Goal: Task Accomplishment & Management: Use online tool/utility

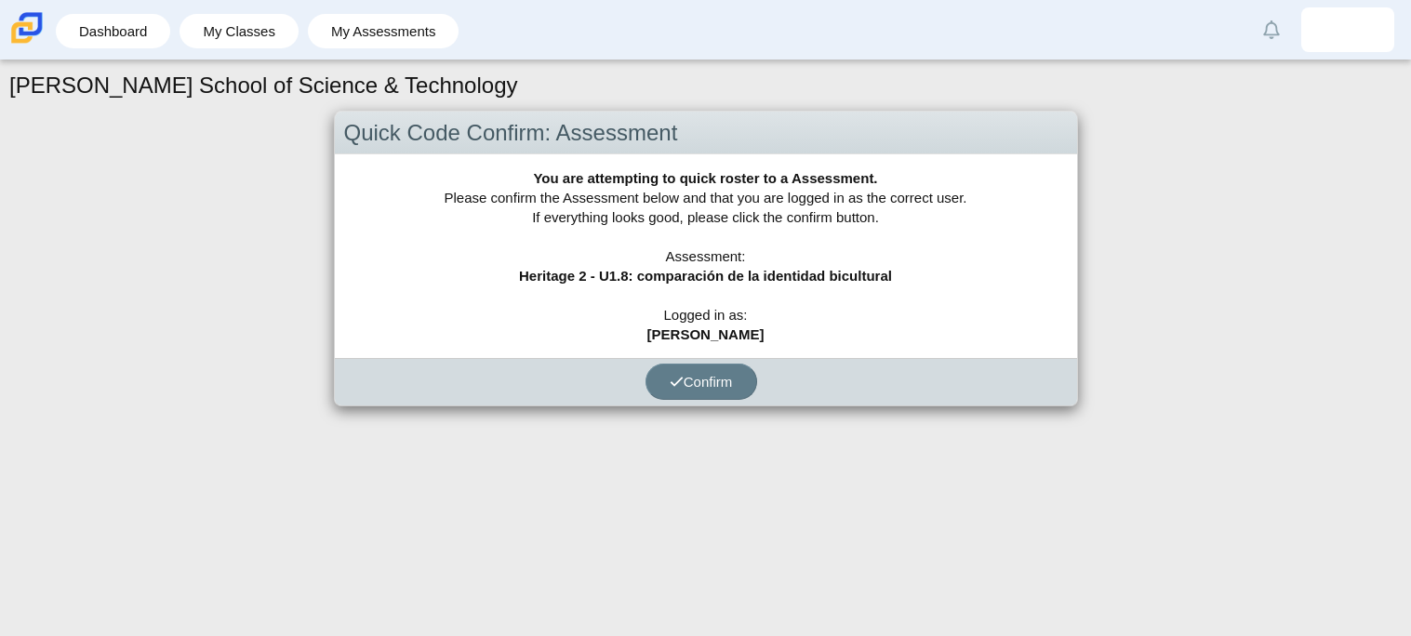
click at [799, 232] on div "You are attempting to quick roster to a Assessment. Please confirm the Assessme…" at bounding box center [706, 256] width 742 height 204
click at [711, 367] on button "Confirm" at bounding box center [702, 382] width 112 height 36
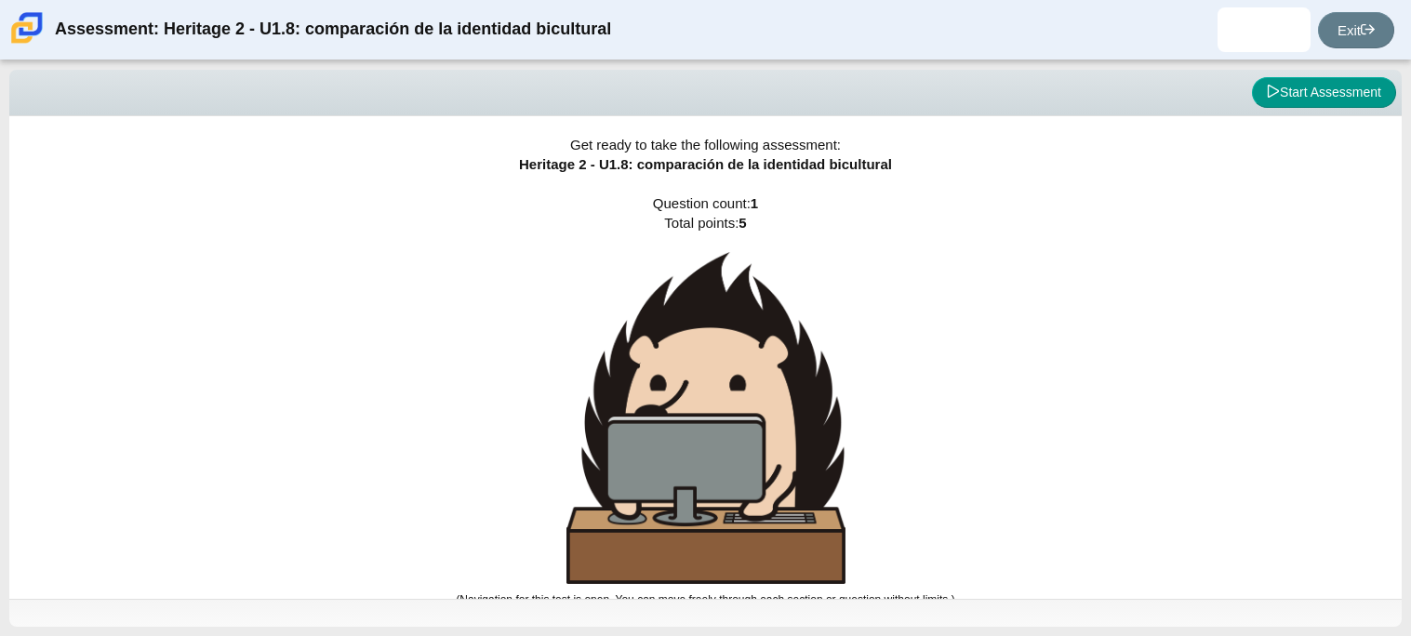
scroll to position [10, 0]
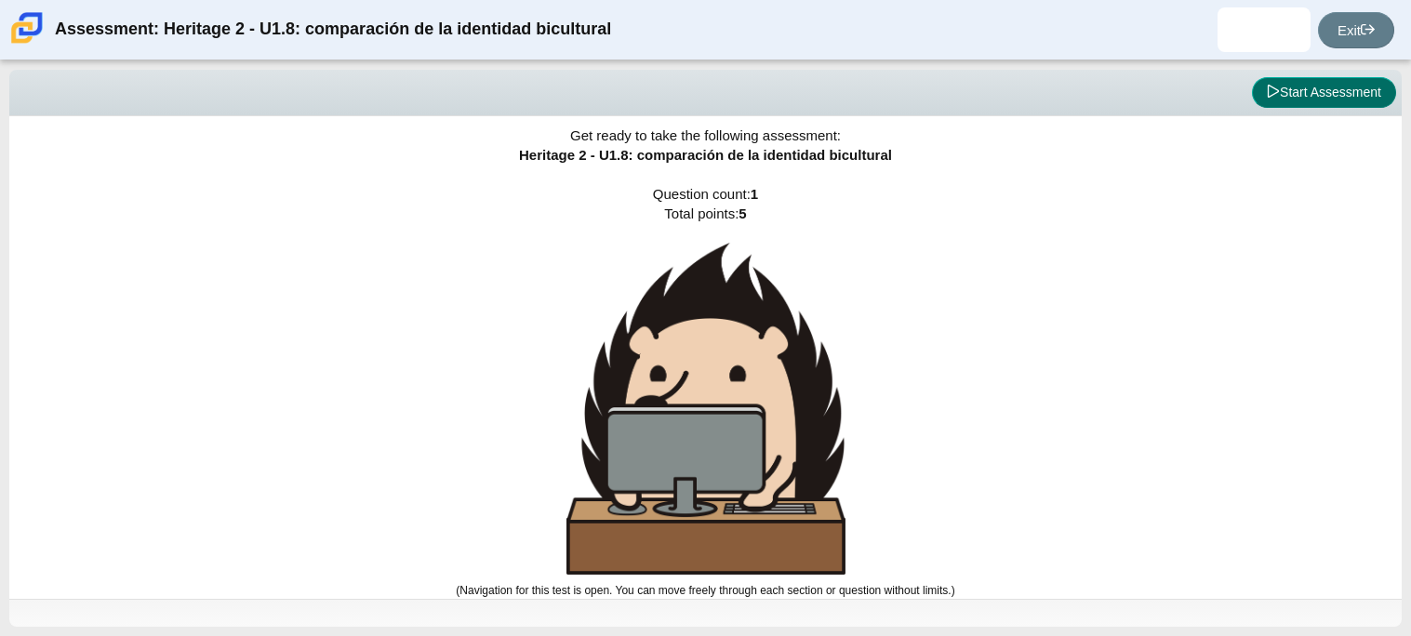
click at [1264, 77] on button "Start Assessment" at bounding box center [1324, 93] width 144 height 32
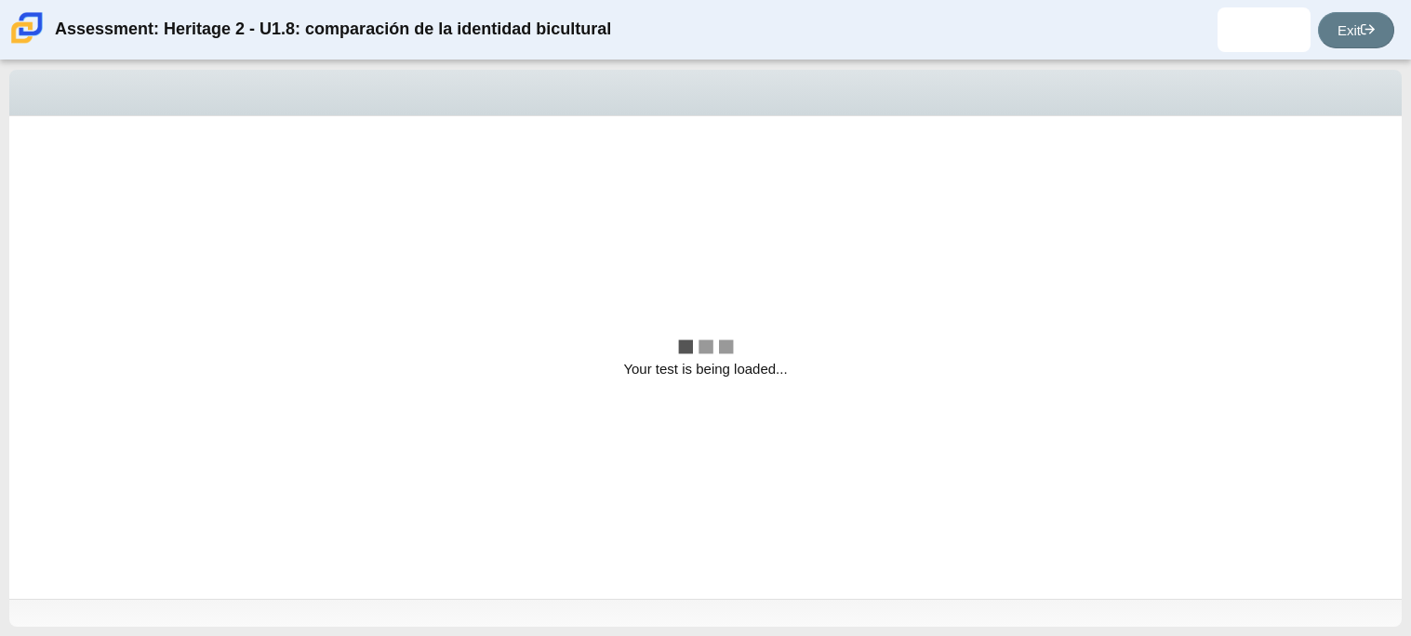
scroll to position [0, 0]
select select "3d3024f6-a892-4ba5-b2e4-c6acecfbc936"
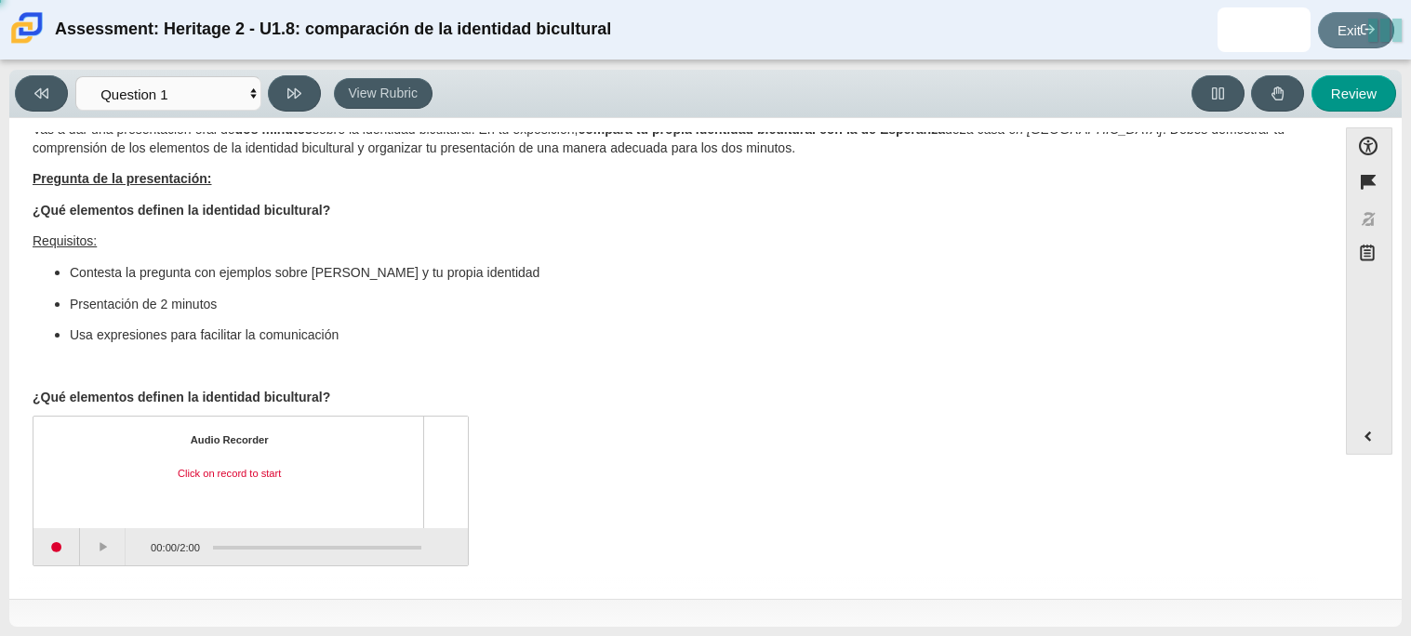
scroll to position [29, 0]
click at [60, 544] on button "Start recording" at bounding box center [56, 547] width 47 height 37
click at [60, 544] on button "Stop recording" at bounding box center [57, 547] width 48 height 37
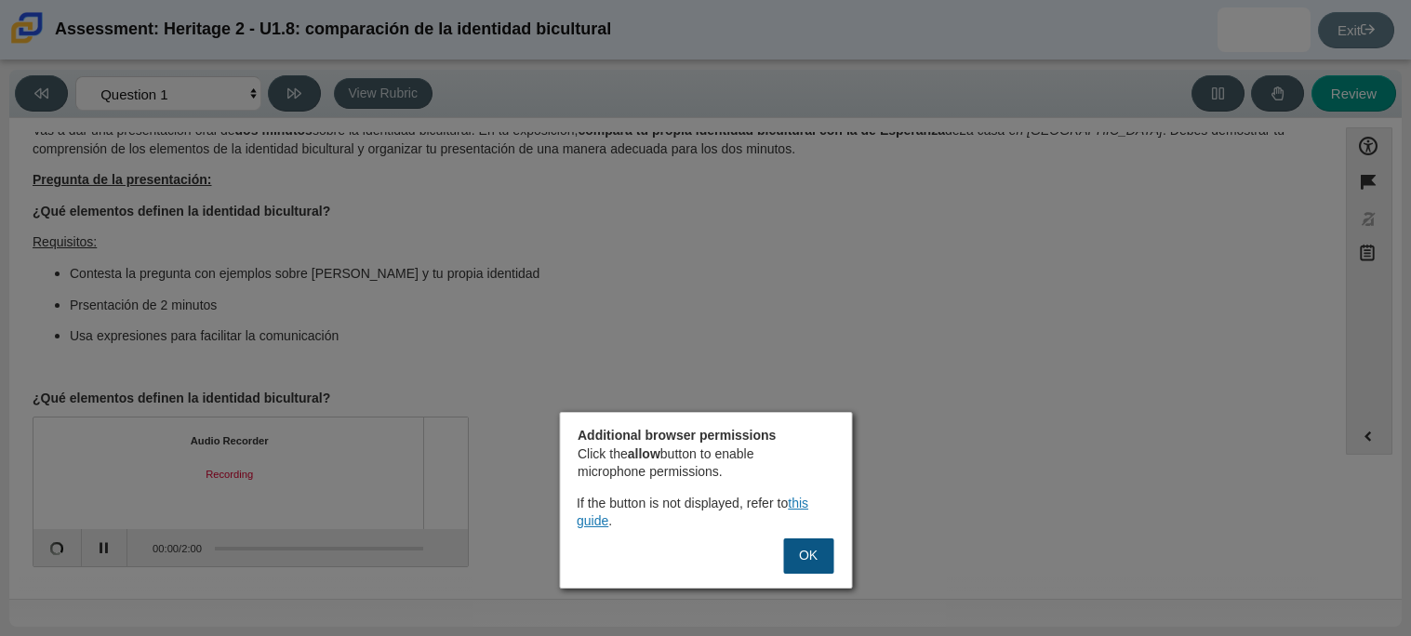
click at [818, 549] on button "OK" at bounding box center [808, 556] width 50 height 35
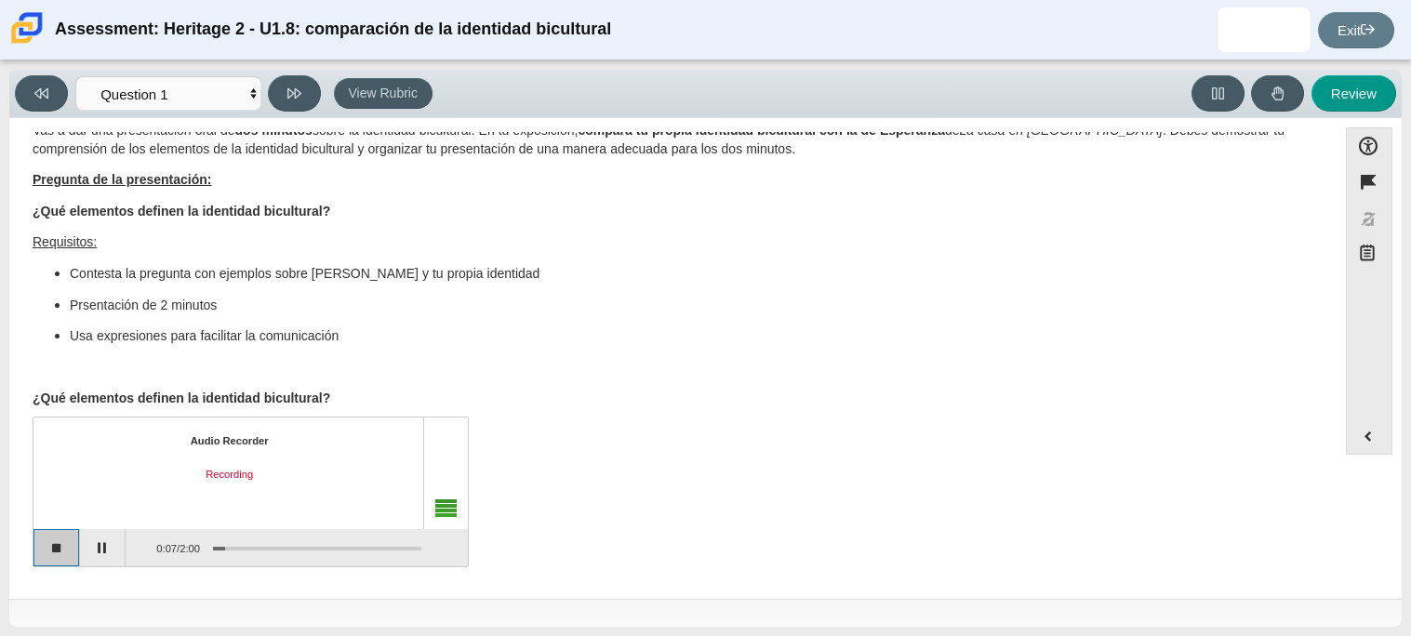
click at [60, 544] on button "Stop recording" at bounding box center [56, 547] width 47 height 37
click at [1225, 111] on button at bounding box center [1218, 93] width 53 height 36
